Goal: Information Seeking & Learning: Learn about a topic

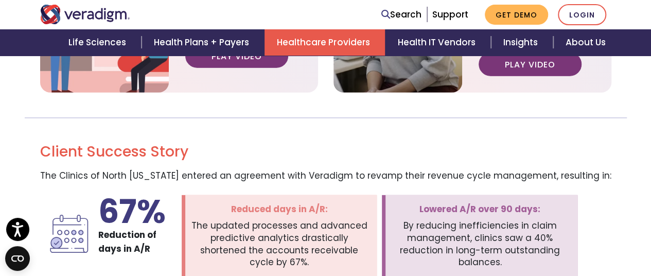
scroll to position [1495, 0]
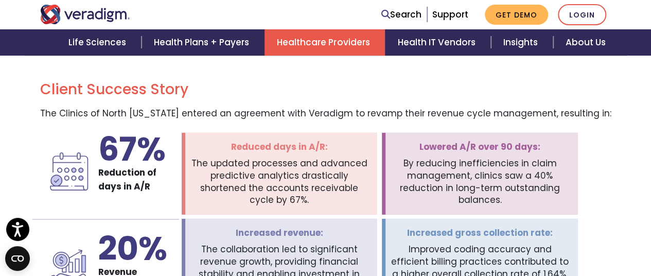
click at [353, 47] on link "Healthcare Providers" at bounding box center [325, 42] width 121 height 26
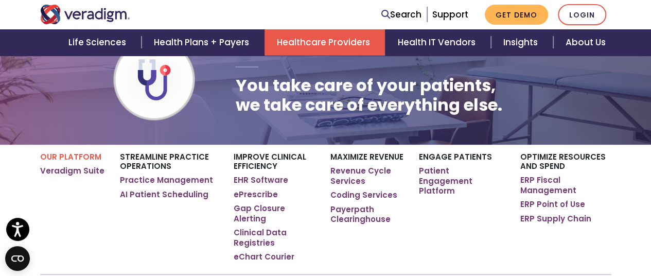
scroll to position [103, 0]
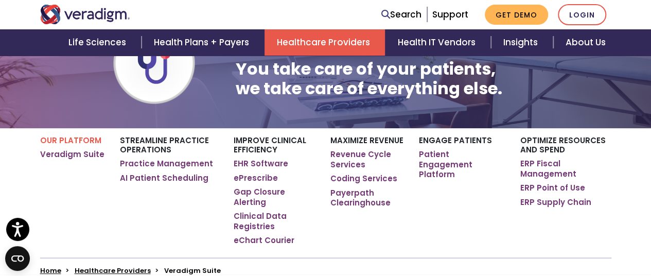
click at [263, 143] on p "Improve Clinical Efficiency" at bounding box center [275, 145] width 82 height 19
click at [265, 162] on link "EHR Software" at bounding box center [261, 164] width 55 height 10
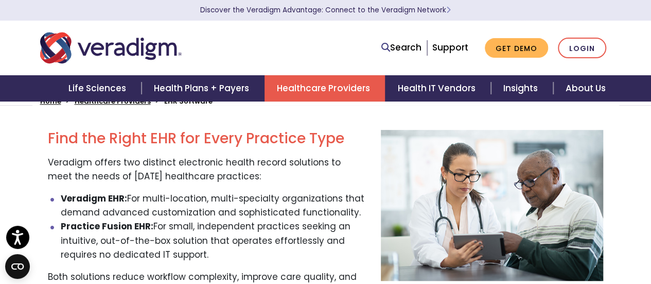
scroll to position [52, 0]
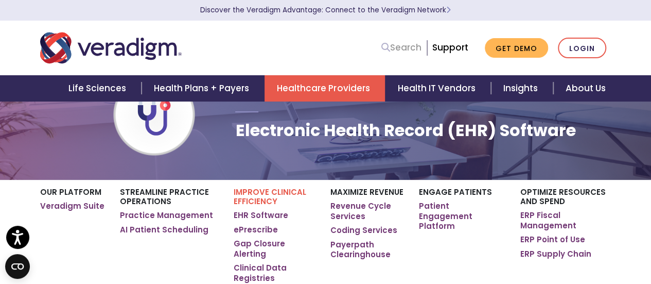
click at [415, 49] on link "Search" at bounding box center [402, 48] width 40 height 14
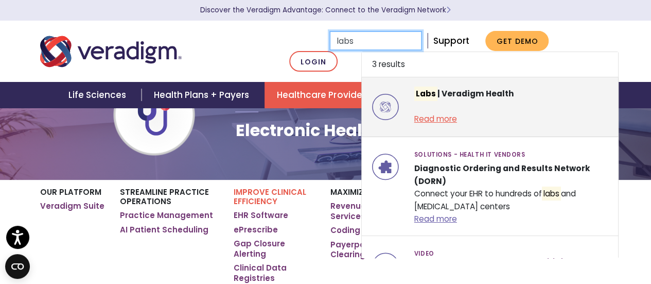
type input "labs"
click at [425, 124] on link "Read more" at bounding box center [436, 118] width 43 height 11
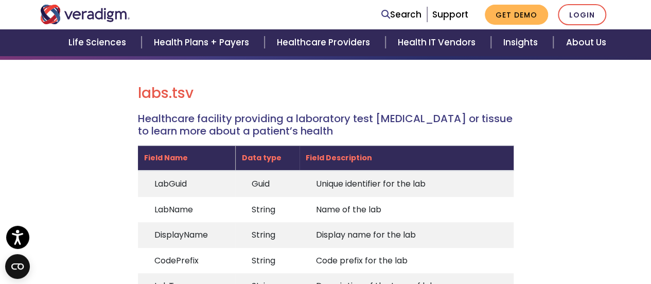
scroll to position [103, 0]
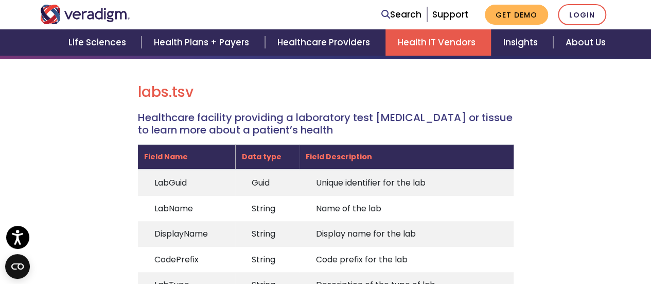
click at [460, 42] on link "Health IT Vendors" at bounding box center [439, 42] width 106 height 26
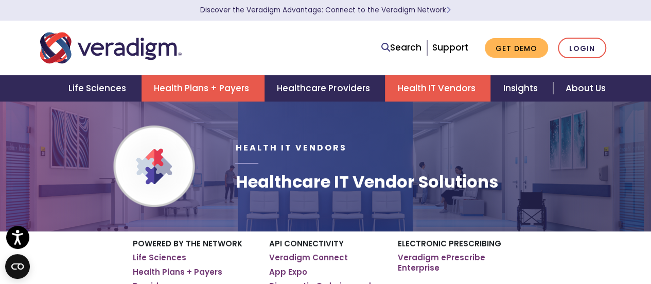
click at [173, 87] on link "Health Plans + Payers" at bounding box center [203, 88] width 123 height 26
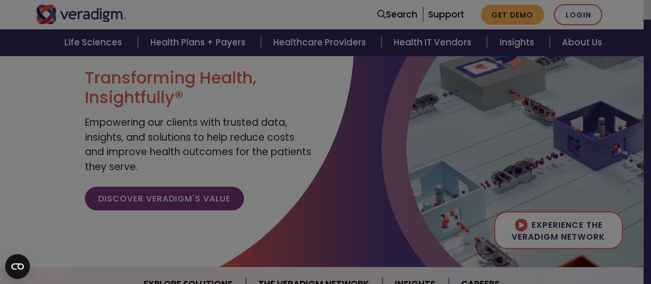
scroll to position [103, 0]
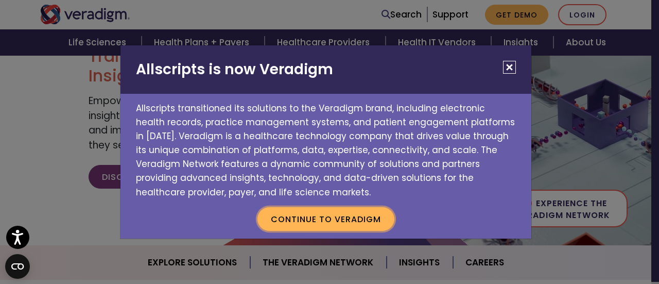
click at [356, 222] on button "Continue to Veradigm" at bounding box center [326, 219] width 137 height 24
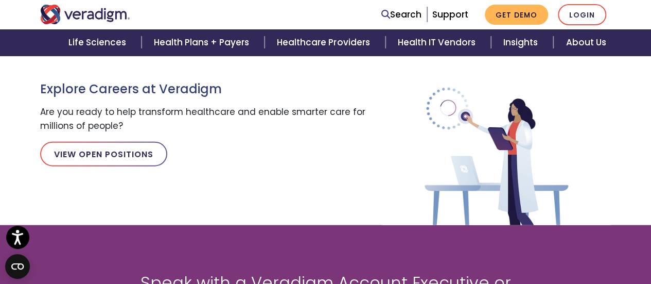
scroll to position [876, 0]
